Goal: Task Accomplishment & Management: Manage account settings

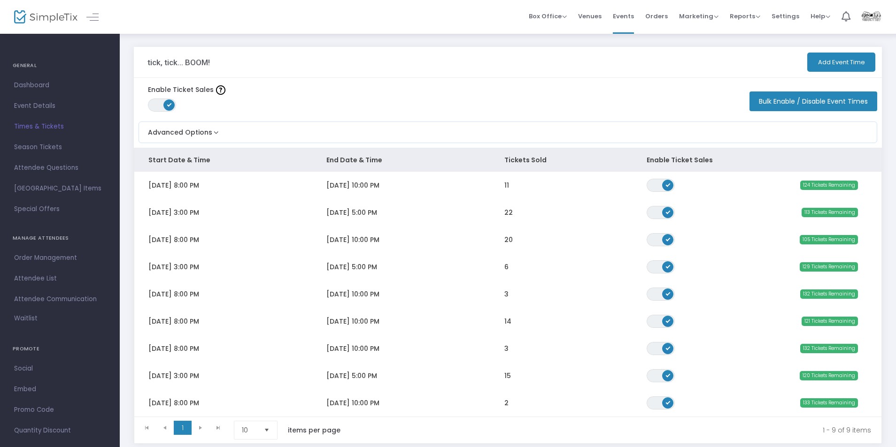
click at [657, 12] on span "Orders" at bounding box center [656, 16] width 23 height 24
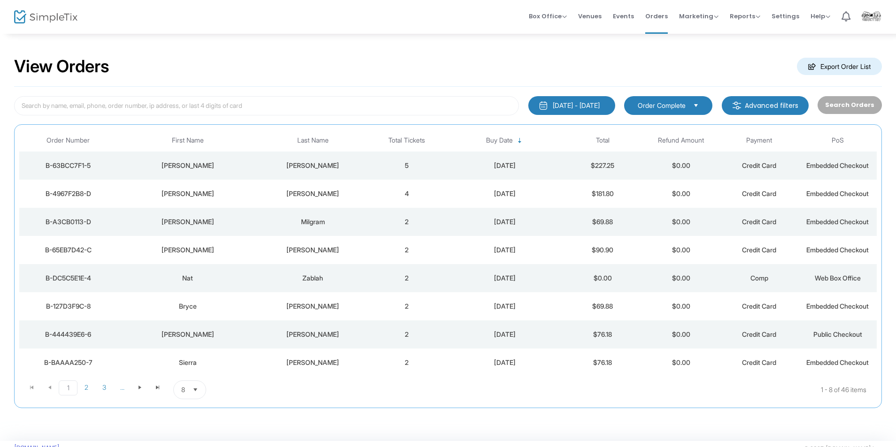
click at [371, 191] on td "4" at bounding box center [407, 194] width 78 height 28
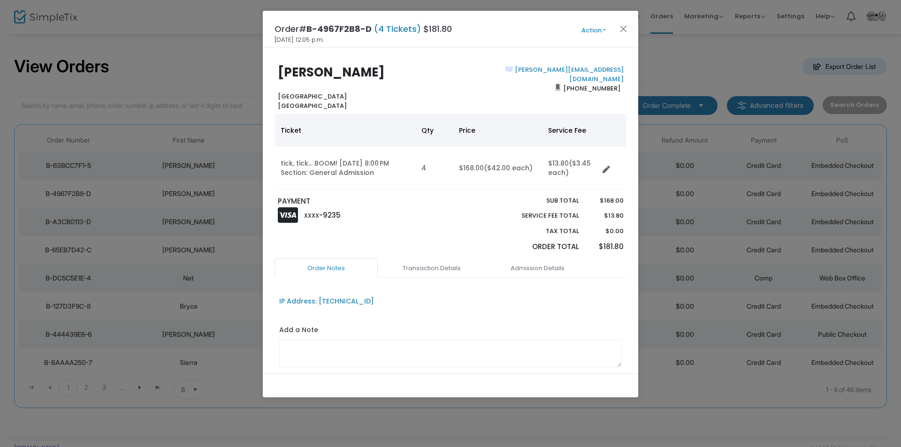
click at [756, 56] on ngb-modal-window "Order# B-4967F2B8-D (4 Tickets) $181.80 [DATE] 12:05 p.m. Action Mark Admitted …" at bounding box center [450, 223] width 901 height 447
click at [243, 168] on ngb-modal-window "Order# B-4967F2B8-D (4 Tickets) $181.80 [DATE] 12:05 p.m. Action Mark Admitted …" at bounding box center [450, 223] width 901 height 447
click at [240, 165] on ngb-modal-window "Order# B-4967F2B8-D (4 Tickets) $181.80 [DATE] 12:05 p.m. Action Mark Admitted …" at bounding box center [450, 223] width 901 height 447
click at [619, 27] on button "Close" at bounding box center [624, 29] width 12 height 12
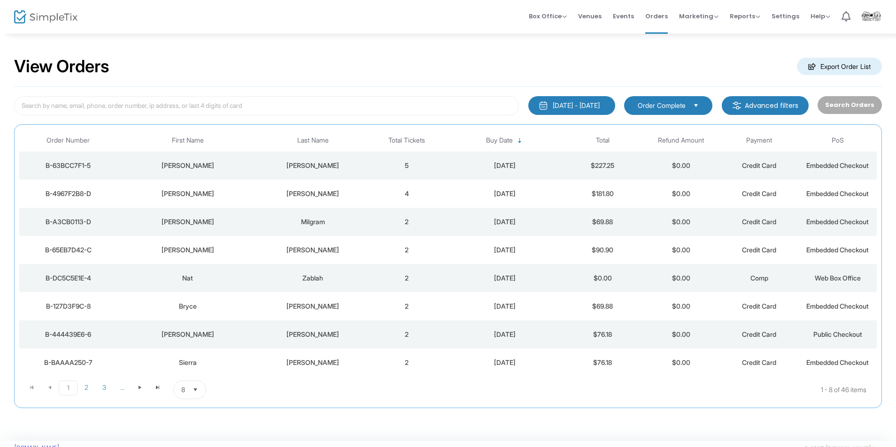
click at [254, 169] on div "[PERSON_NAME]" at bounding box center [187, 165] width 136 height 9
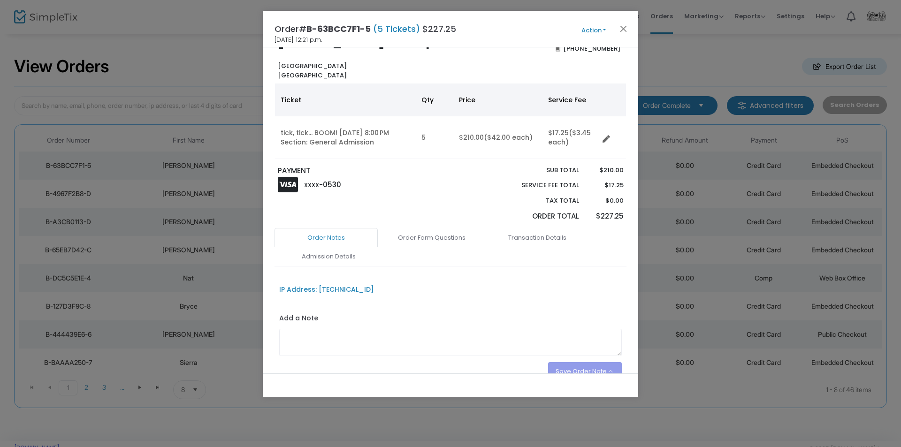
scroll to position [47, 0]
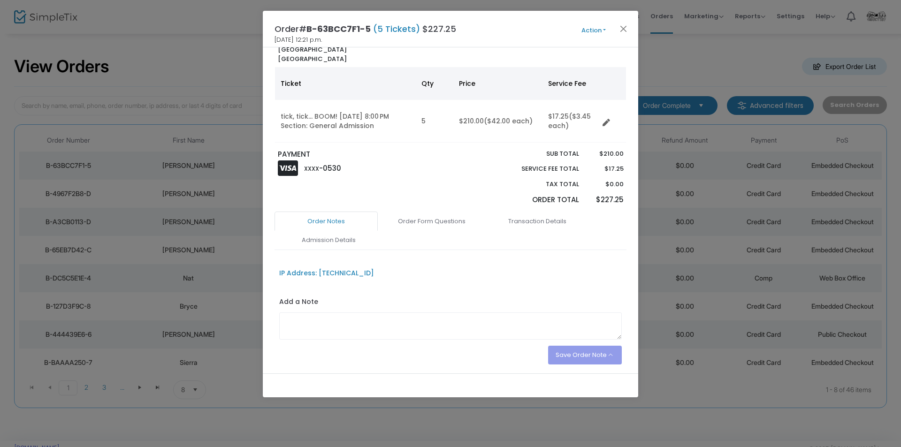
click at [690, 53] on ngb-modal-window "Order# B-63BCC7F1-5 (5 Tickets) $227.25 [DATE] 12:21 p.m. Action Mark Admitted …" at bounding box center [450, 223] width 901 height 447
click at [620, 28] on button "Close" at bounding box center [624, 29] width 12 height 12
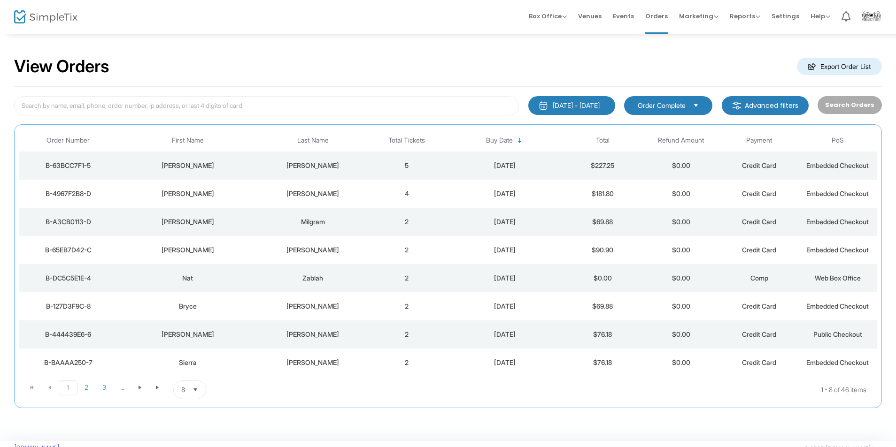
click at [268, 198] on div "[PERSON_NAME]" at bounding box center [313, 193] width 105 height 9
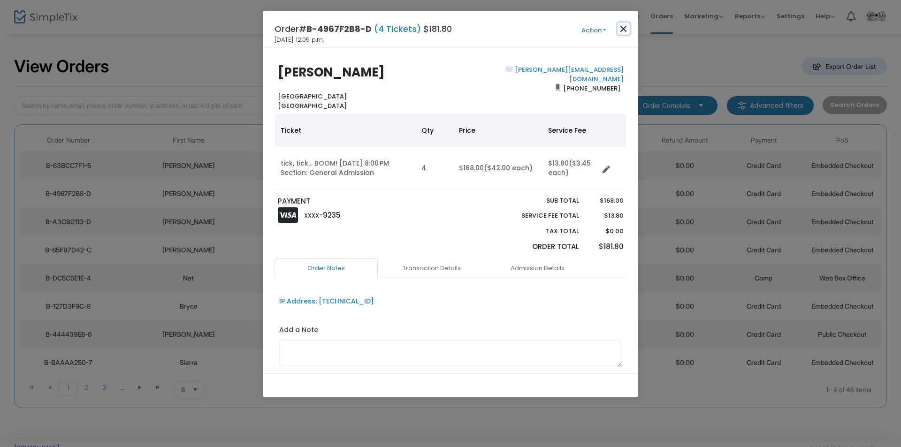
click at [620, 28] on button "Close" at bounding box center [624, 29] width 12 height 12
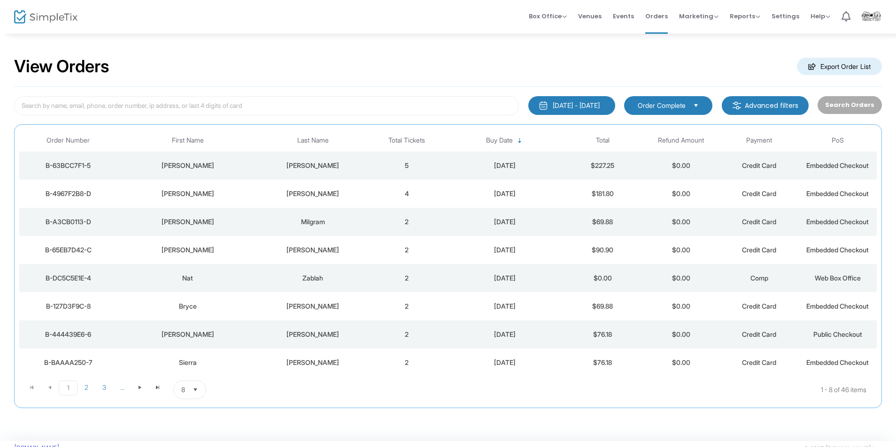
click at [53, 16] on img at bounding box center [45, 17] width 63 height 14
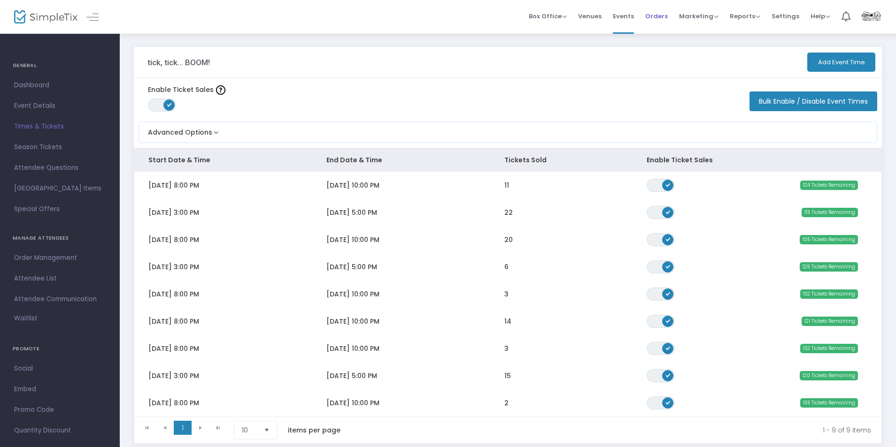
click at [657, 18] on span "Orders" at bounding box center [656, 16] width 23 height 24
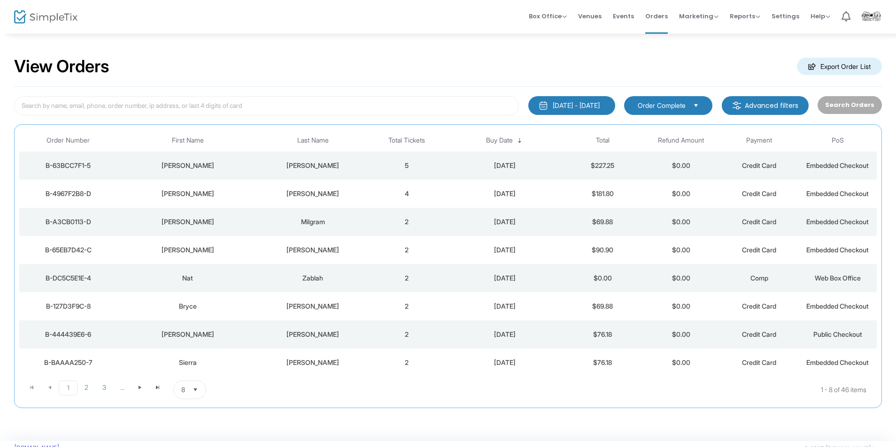
click at [430, 66] on div "View Orders Export Order List" at bounding box center [447, 67] width 867 height 40
click at [455, 161] on div "[DATE]" at bounding box center [504, 165] width 113 height 9
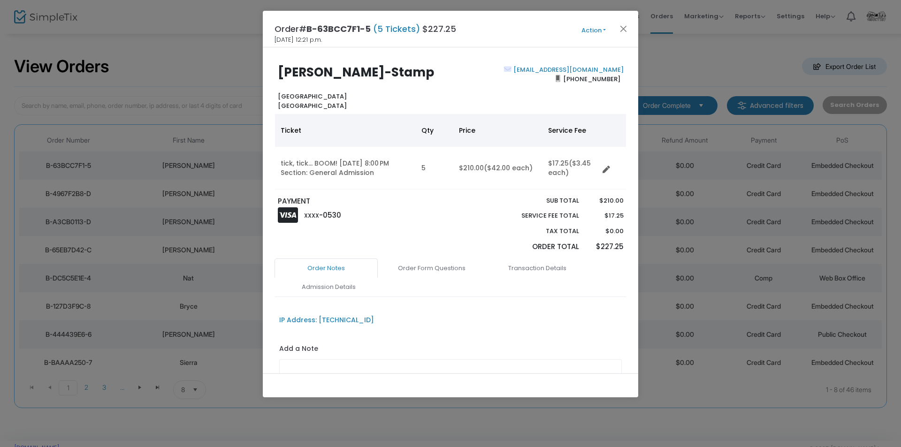
click at [460, 91] on div "glipp@europeanskincare.com (416) 451-6769" at bounding box center [539, 87] width 177 height 45
click at [473, 83] on div "glipp@europeanskincare.com (416) 451-6769" at bounding box center [539, 87] width 177 height 45
click at [477, 75] on div "glipp@europeanskincare.com (416) 451-6769" at bounding box center [539, 87] width 177 height 45
click at [478, 74] on div "glipp@europeanskincare.com (416) 451-6769" at bounding box center [539, 87] width 177 height 45
click at [505, 64] on div "Gloria Lipp-Stamp Ontario Canada glipp@europeanskincare.com (416) 451-6769 Tick…" at bounding box center [451, 210] width 376 height 326
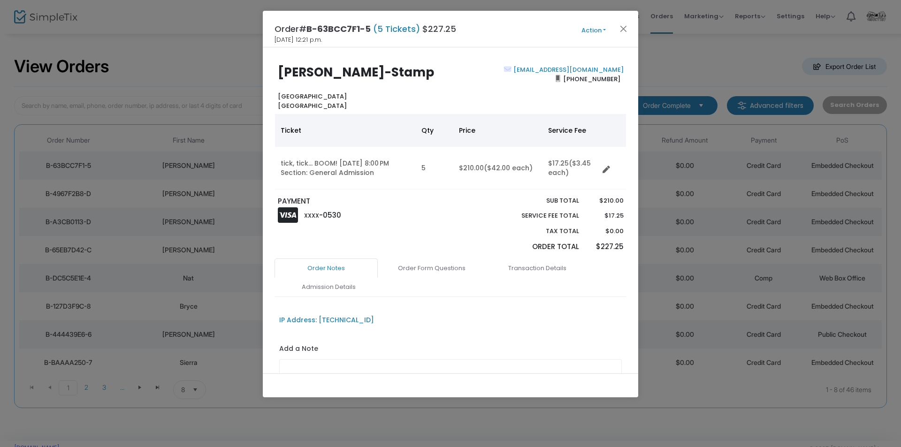
click at [459, 80] on div "glipp@europeanskincare.com (416) 451-6769" at bounding box center [539, 87] width 177 height 45
